Goal: Transaction & Acquisition: Purchase product/service

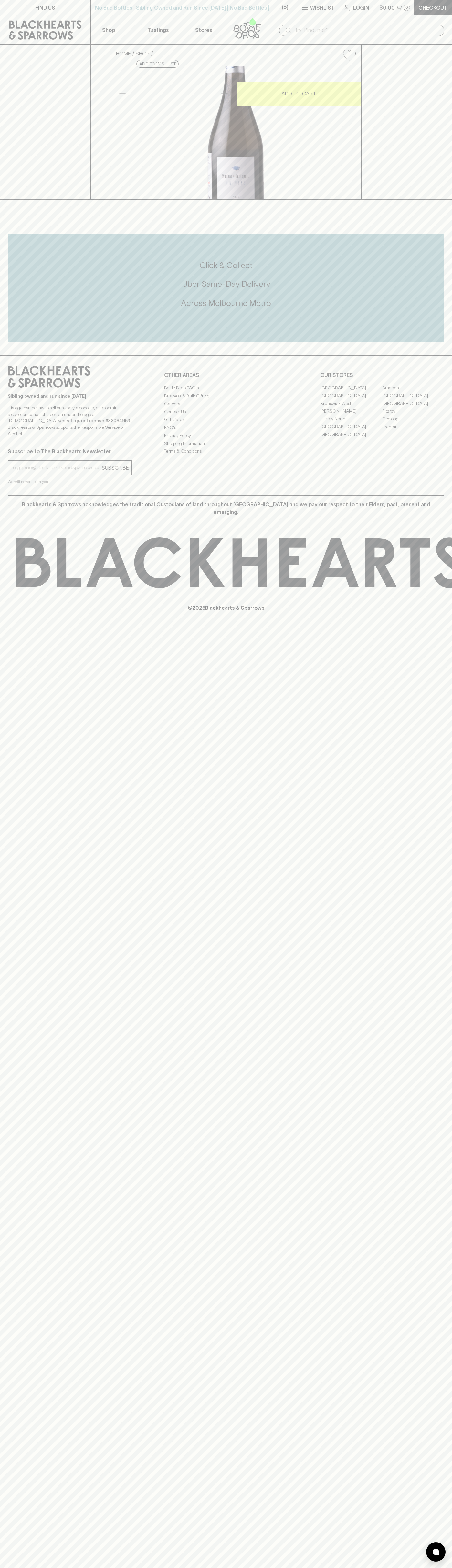
click at [108, 29] on p "Shop" at bounding box center [108, 30] width 13 height 8
click at [34, 1567] on html "FIND US | No Bad Bottles | Sibling Owned and Run Since [DATE] | No Bad Bottles …" at bounding box center [226, 784] width 452 height 1568
click at [13, 1485] on div at bounding box center [226, 784] width 452 height 1568
